Goal: Book appointment/travel/reservation

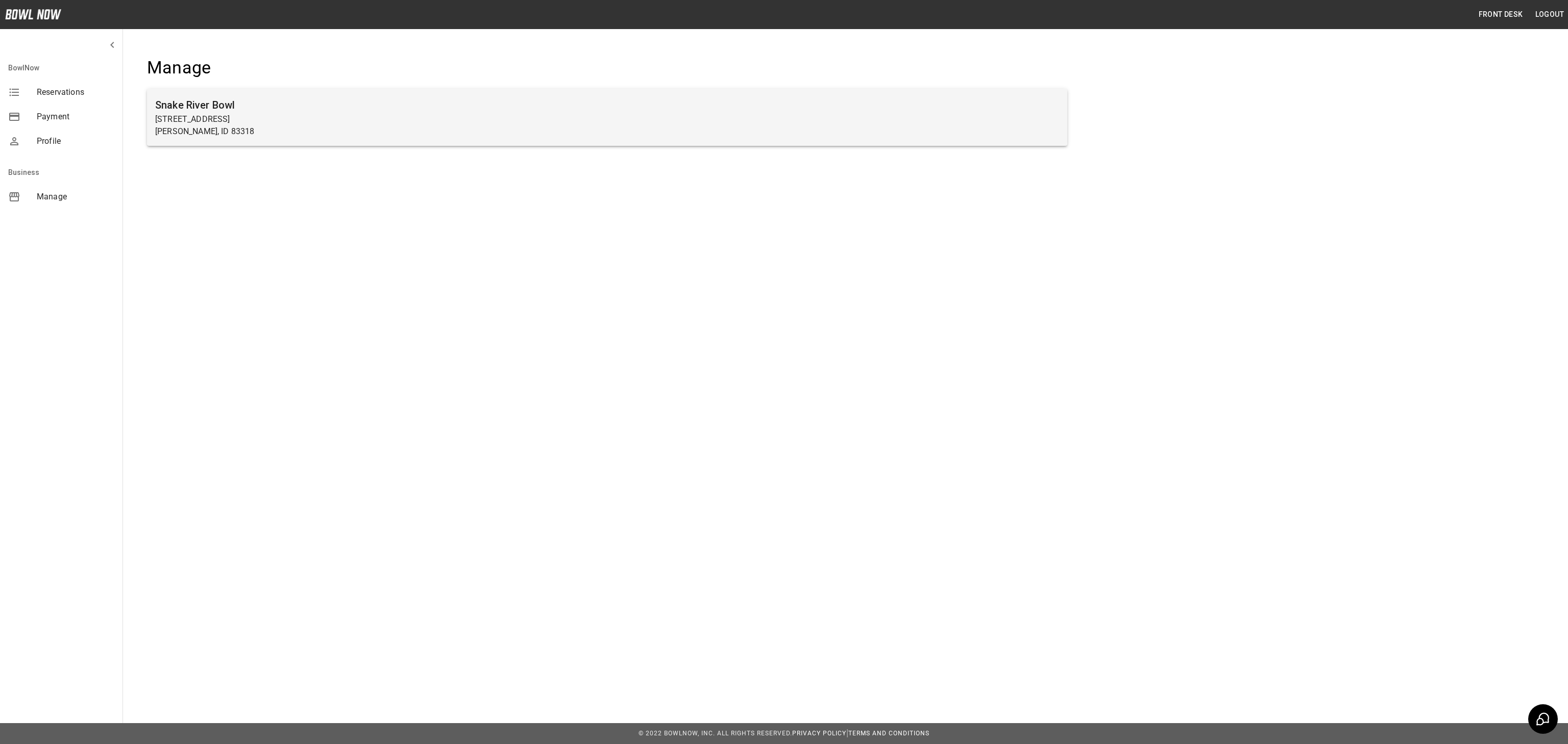
click at [868, 137] on p "[PERSON_NAME], ID 83318" at bounding box center [607, 131] width 904 height 12
click at [539, 114] on p "[STREET_ADDRESS]" at bounding box center [607, 119] width 904 height 12
click at [182, 94] on div "Snake River Bowl 725 Minidoka Ave Burley, ID 83318" at bounding box center [607, 117] width 920 height 57
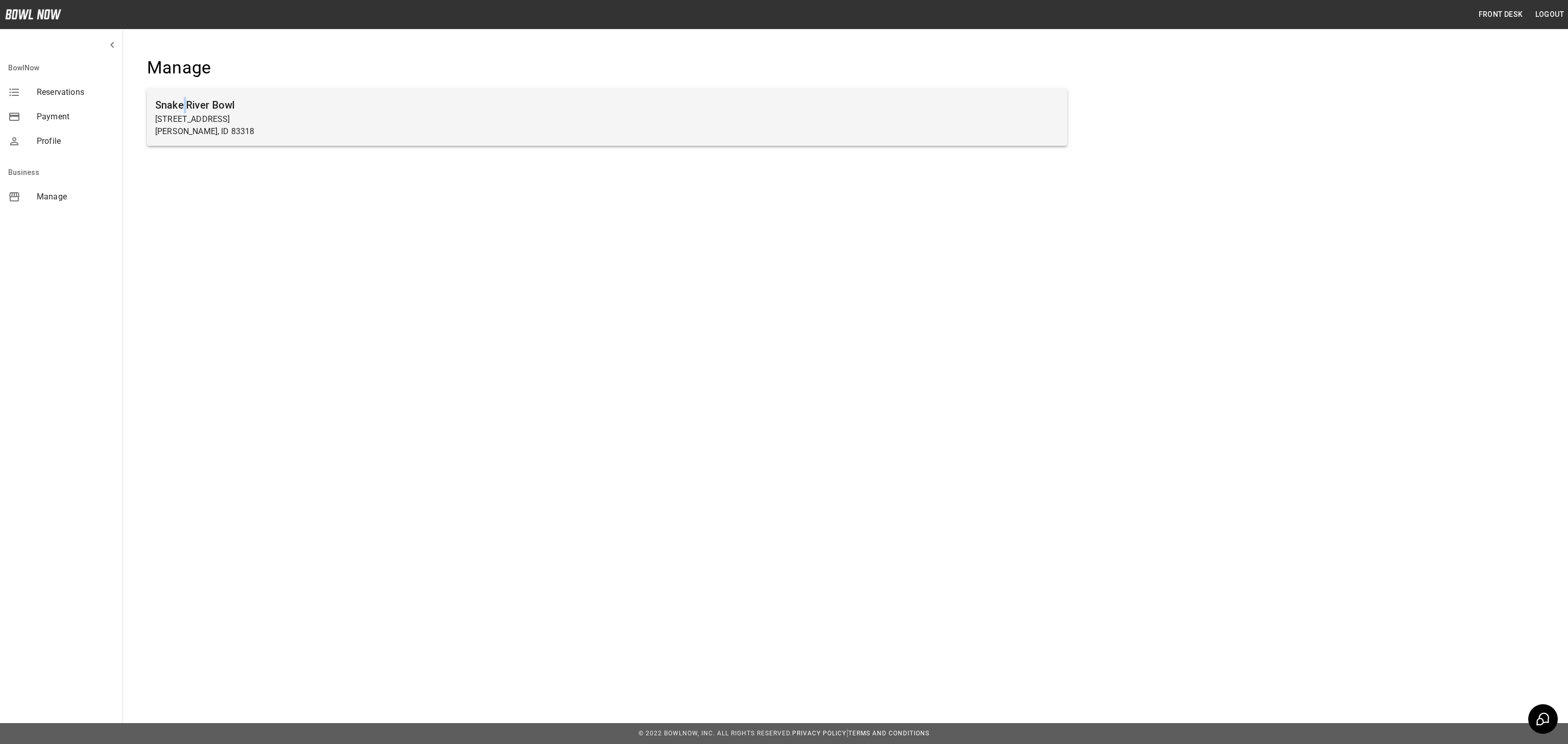
click at [182, 94] on div "Snake River Bowl 725 Minidoka Ave Burley, ID 83318" at bounding box center [607, 117] width 920 height 57
click at [386, 114] on p "[STREET_ADDRESS]" at bounding box center [607, 119] width 904 height 12
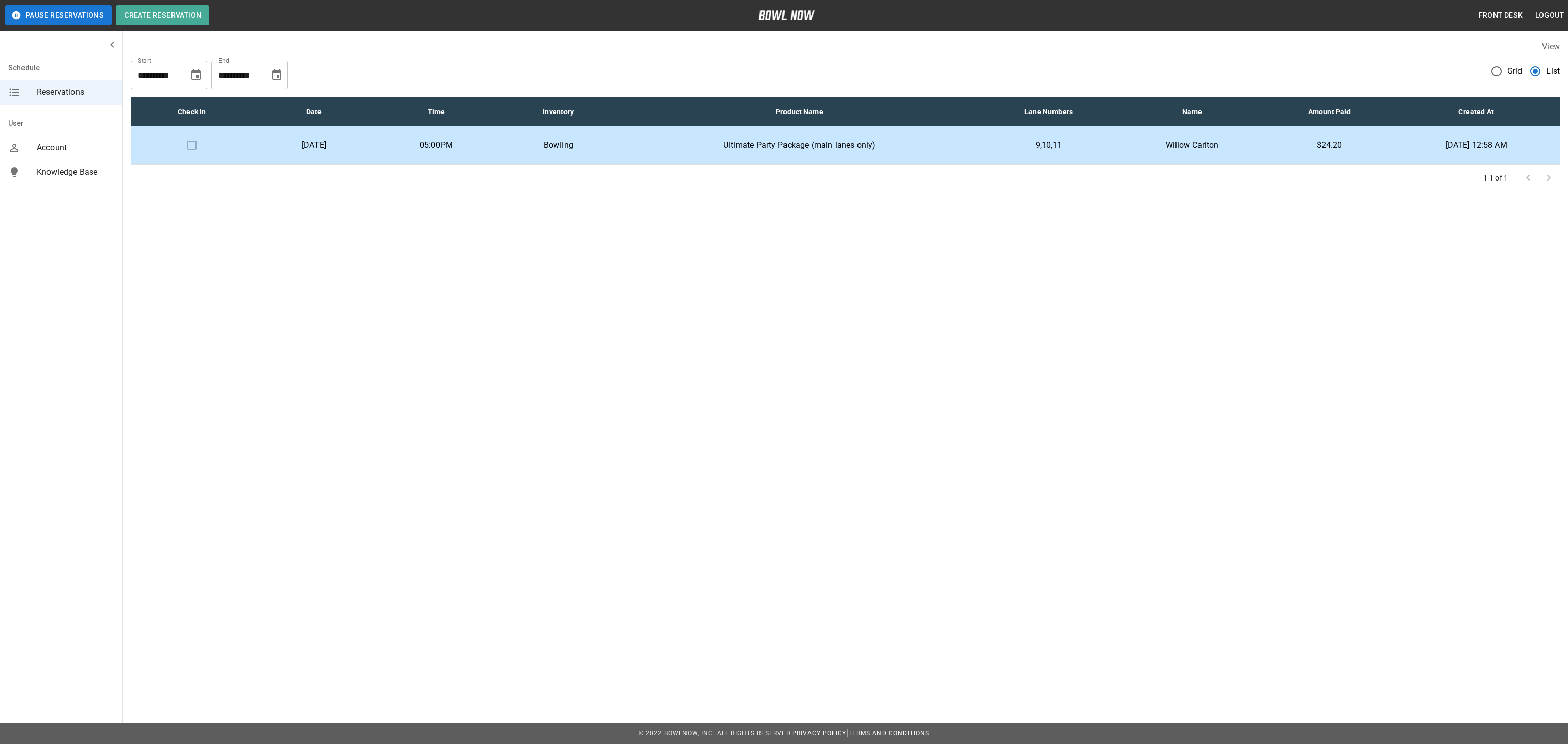
click at [1359, 141] on td "$24.20" at bounding box center [1329, 145] width 126 height 38
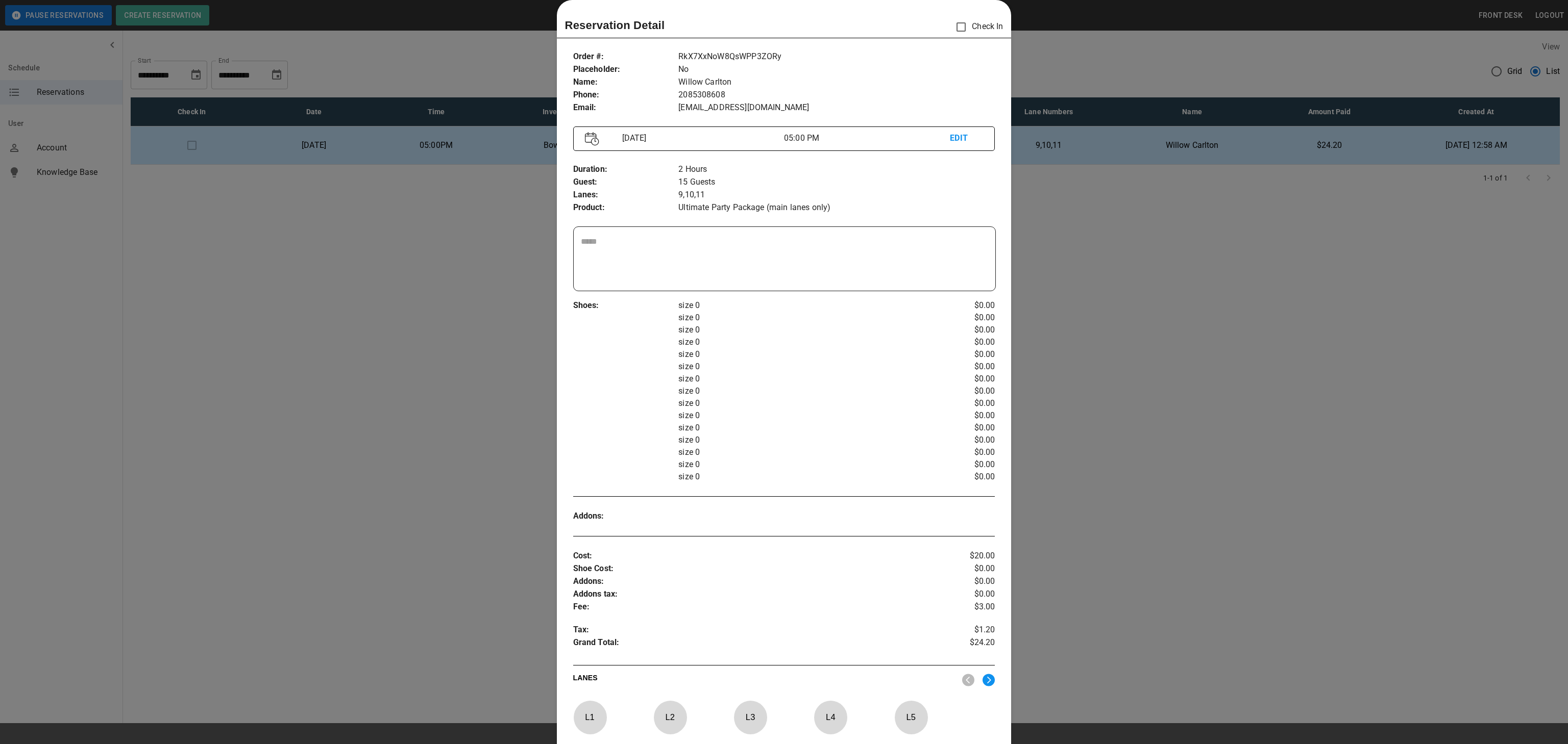
scroll to position [14, 0]
